Goal: Check status: Check status

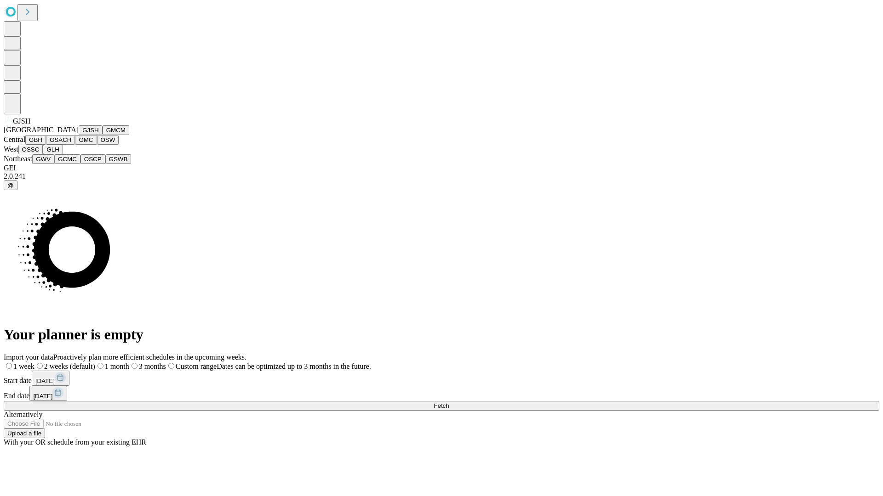
click at [79, 135] on button "GJSH" at bounding box center [91, 130] width 24 height 10
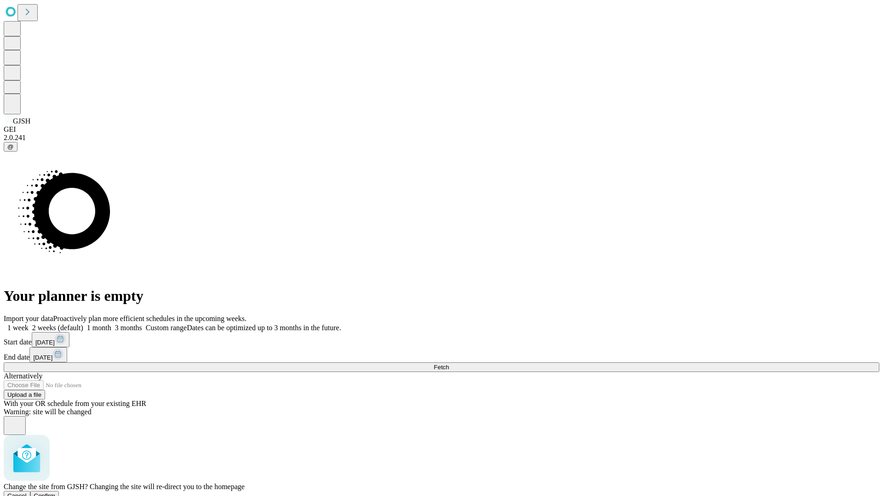
click at [56, 493] on span "Confirm" at bounding box center [45, 496] width 22 height 7
click at [28, 324] on label "1 week" at bounding box center [16, 328] width 25 height 8
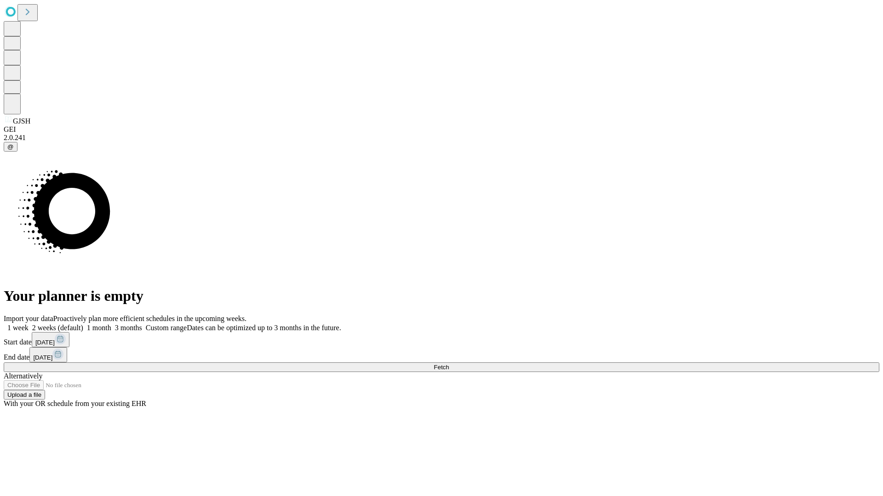
click at [449, 364] on span "Fetch" at bounding box center [440, 367] width 15 height 7
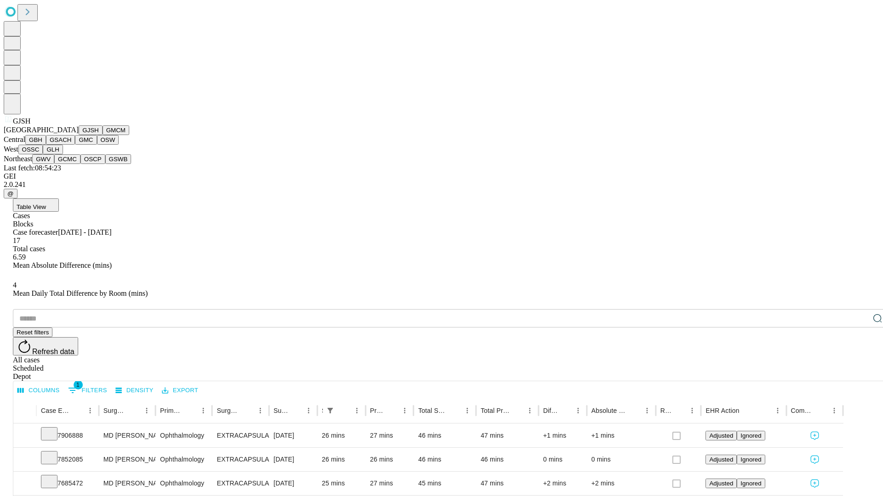
click at [102, 135] on button "GMCM" at bounding box center [115, 130] width 27 height 10
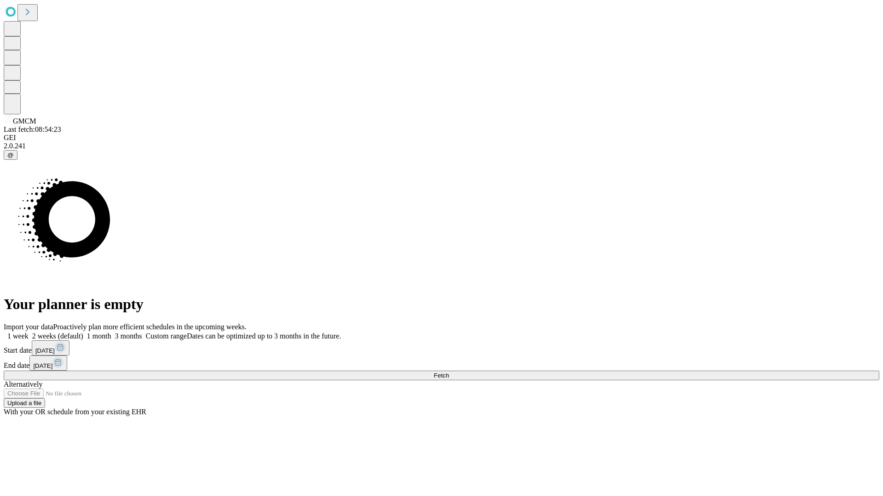
click at [28, 332] on label "1 week" at bounding box center [16, 336] width 25 height 8
click at [449, 372] on span "Fetch" at bounding box center [440, 375] width 15 height 7
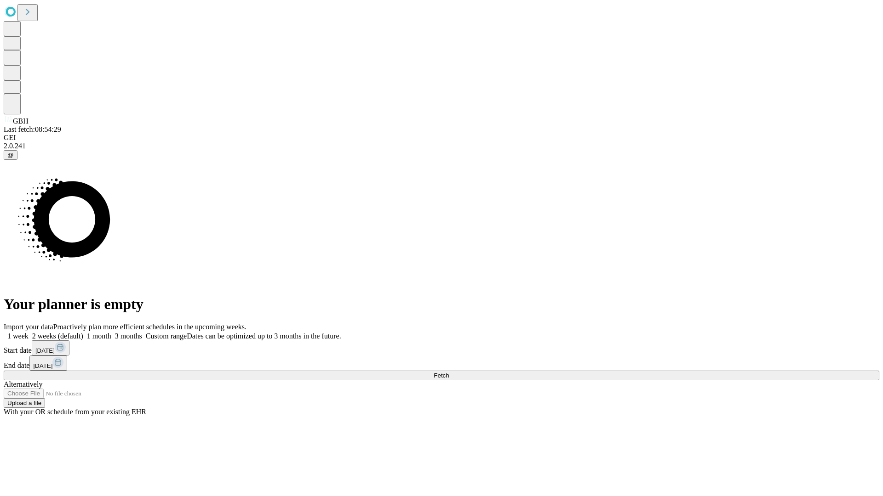
click at [28, 332] on label "1 week" at bounding box center [16, 336] width 25 height 8
click at [449, 372] on span "Fetch" at bounding box center [440, 375] width 15 height 7
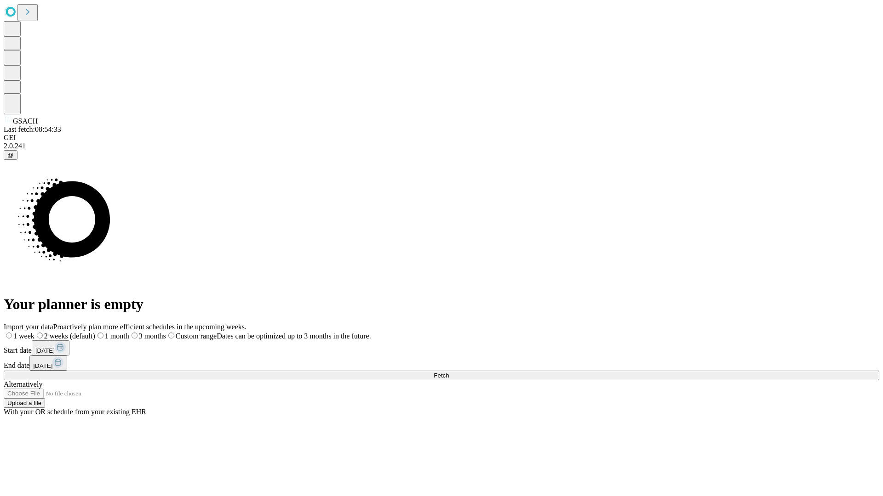
click at [34, 332] on label "1 week" at bounding box center [19, 336] width 31 height 8
click at [449, 372] on span "Fetch" at bounding box center [440, 375] width 15 height 7
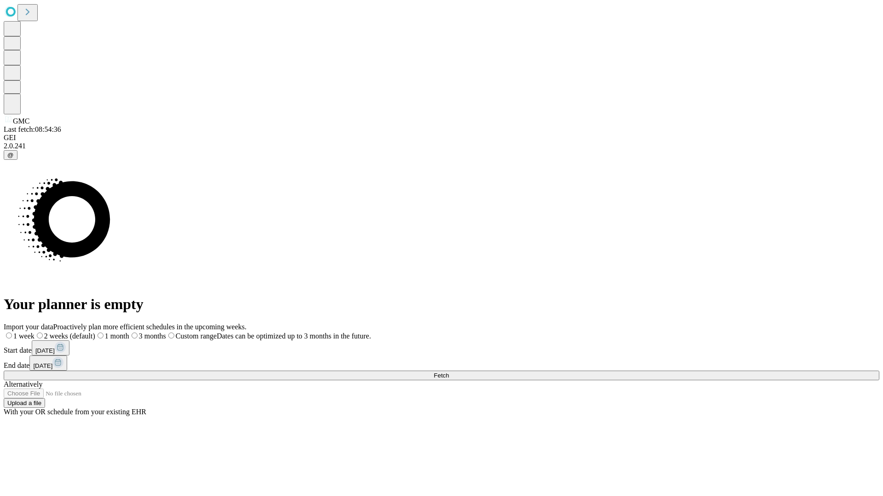
click at [449, 372] on span "Fetch" at bounding box center [440, 375] width 15 height 7
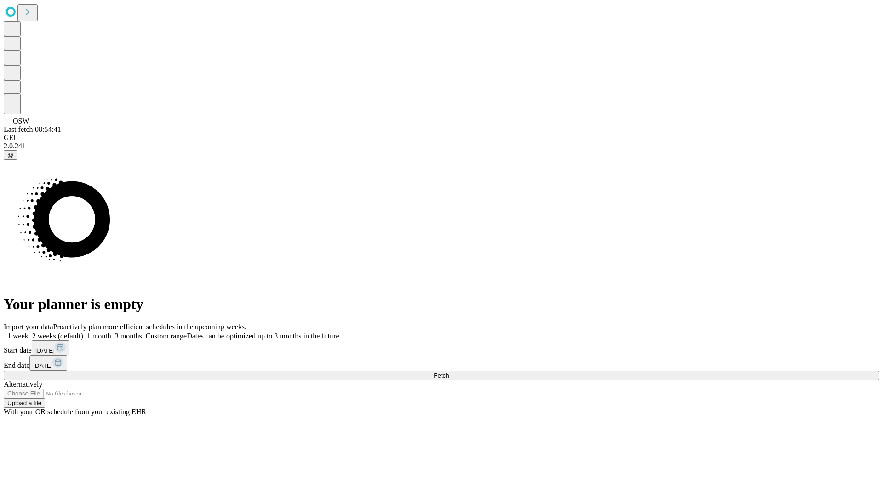
click at [28, 332] on label "1 week" at bounding box center [16, 336] width 25 height 8
click at [449, 372] on span "Fetch" at bounding box center [440, 375] width 15 height 7
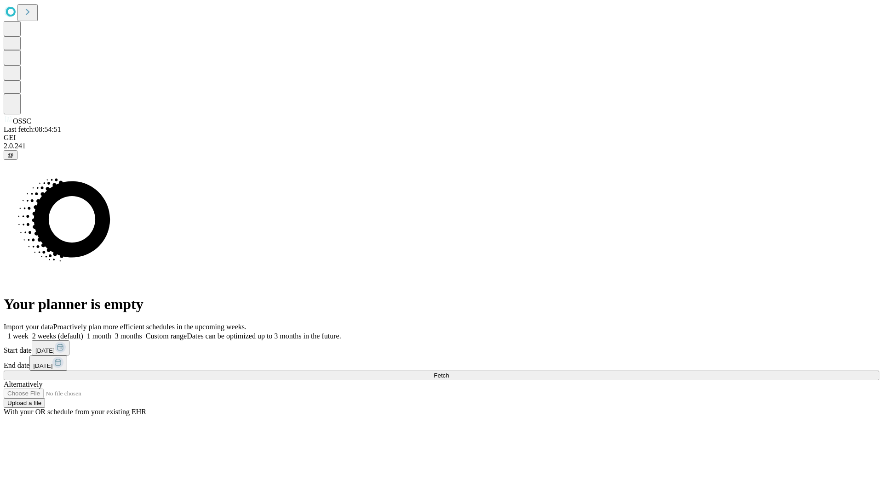
click at [28, 332] on label "1 week" at bounding box center [16, 336] width 25 height 8
click at [449, 372] on span "Fetch" at bounding box center [440, 375] width 15 height 7
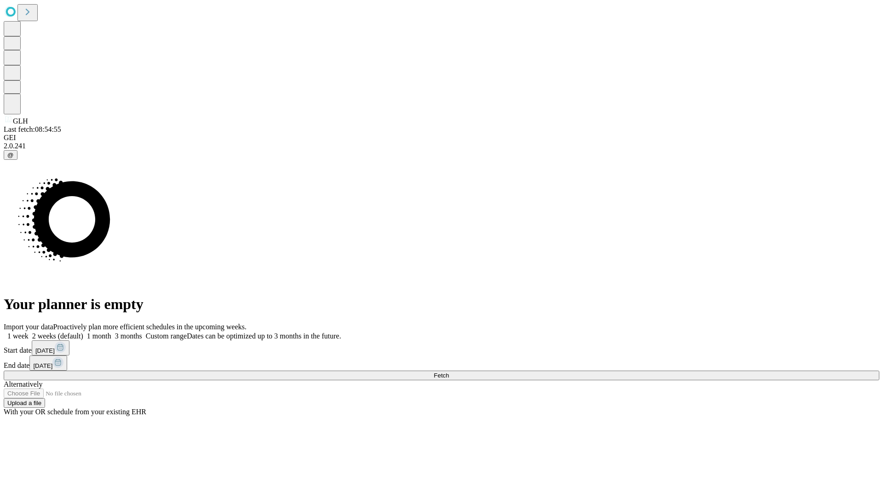
click at [28, 332] on label "1 week" at bounding box center [16, 336] width 25 height 8
click at [449, 372] on span "Fetch" at bounding box center [440, 375] width 15 height 7
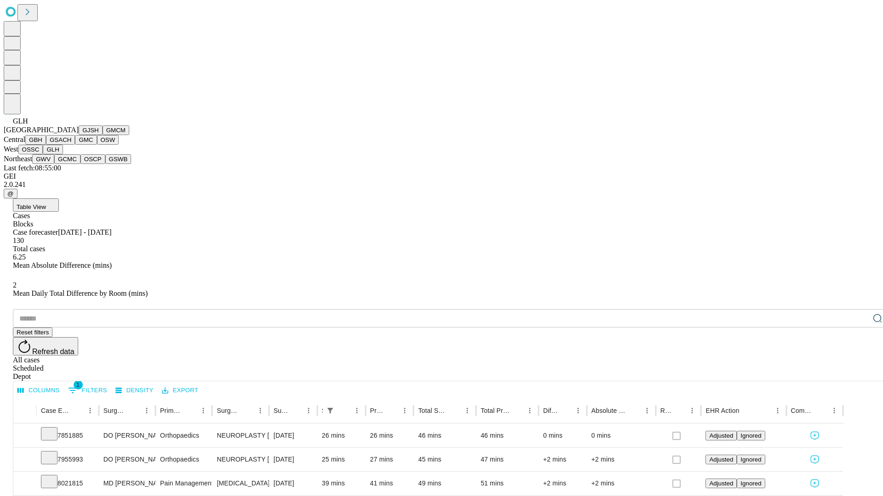
click at [54, 164] on button "GWV" at bounding box center [43, 159] width 22 height 10
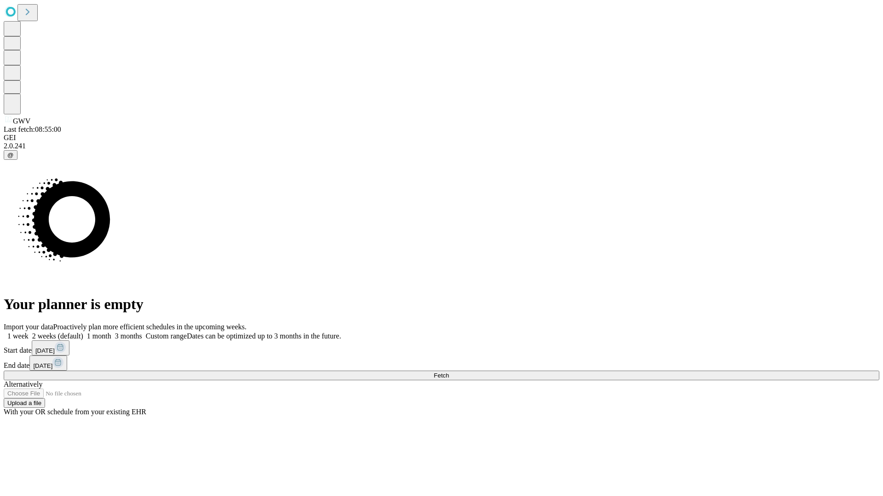
click at [449, 372] on span "Fetch" at bounding box center [440, 375] width 15 height 7
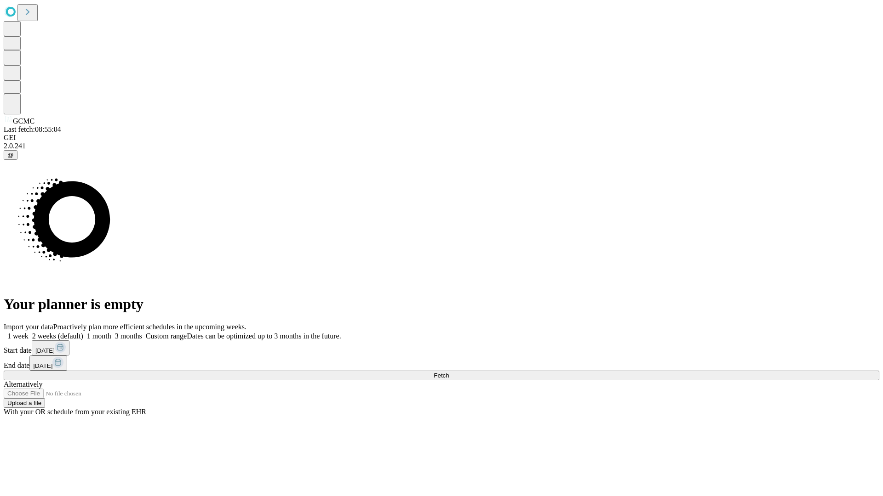
click at [28, 332] on label "1 week" at bounding box center [16, 336] width 25 height 8
click at [449, 372] on span "Fetch" at bounding box center [440, 375] width 15 height 7
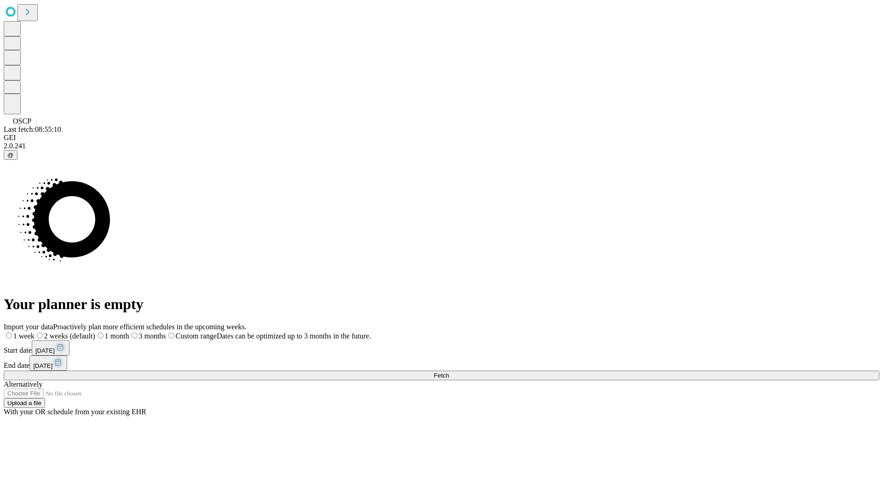
click at [34, 332] on label "1 week" at bounding box center [19, 336] width 31 height 8
click at [449, 372] on span "Fetch" at bounding box center [440, 375] width 15 height 7
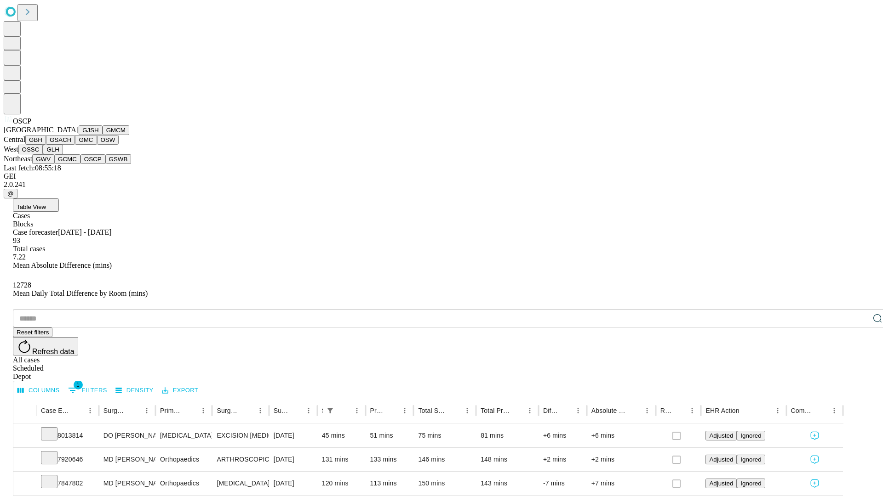
click at [105, 164] on button "GSWB" at bounding box center [118, 159] width 26 height 10
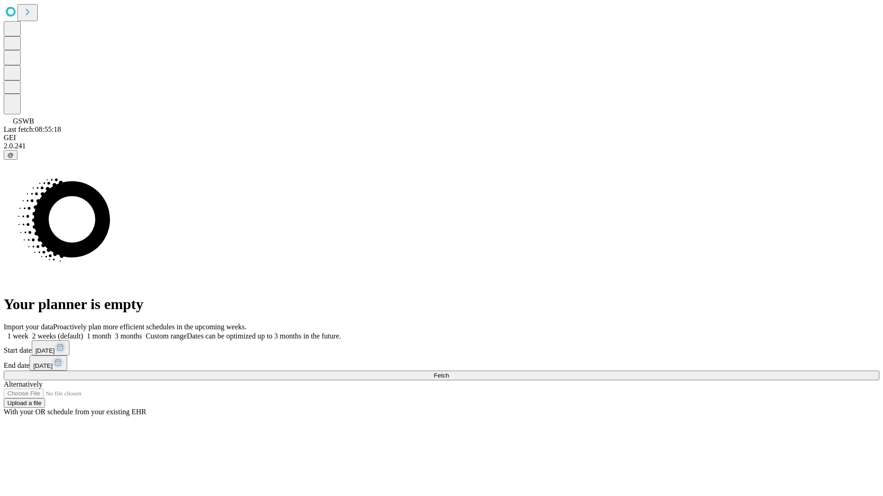
click at [28, 332] on label "1 week" at bounding box center [16, 336] width 25 height 8
click at [449, 372] on span "Fetch" at bounding box center [440, 375] width 15 height 7
